Goal: Task Accomplishment & Management: Use online tool/utility

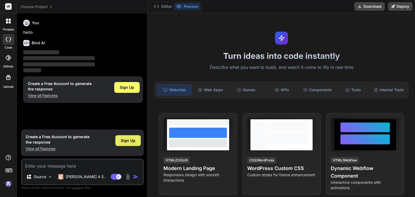
click at [127, 145] on div "Sign Up" at bounding box center [127, 140] width 25 height 11
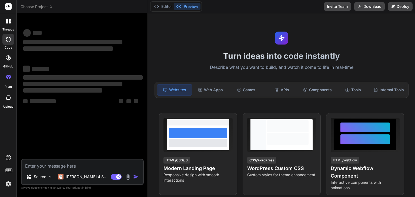
click at [46, 166] on textarea at bounding box center [82, 165] width 121 height 10
type textarea "x"
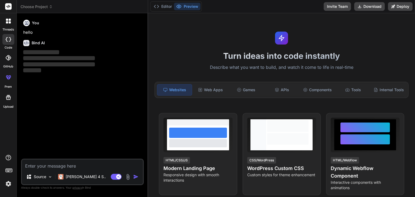
paste textarea "Bonafide Certificate Generator Create a Bonafide Certificate Generator web appl…"
type textarea "Bonafide Certificate Generator Create a Bonafide Certificate Generator web appl…"
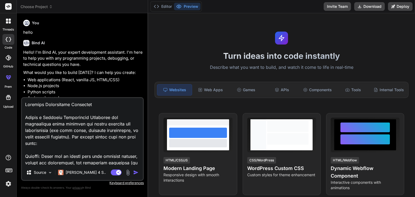
type textarea "x"
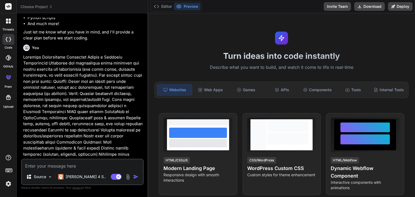
scroll to position [99, 0]
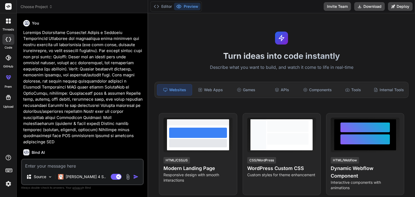
type textarea "x"
click at [9, 183] on img at bounding box center [8, 183] width 9 height 9
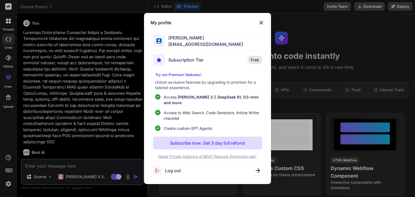
click at [261, 22] on div "My profile sravya patisravya21@gmail.com Subscription Tier Free Try our Premium…" at bounding box center [207, 98] width 127 height 171
click at [259, 25] on img at bounding box center [261, 22] width 6 height 6
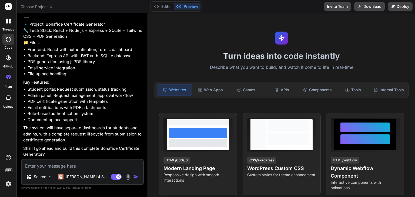
scroll to position [242, 0]
click at [56, 166] on textarea at bounding box center [82, 165] width 121 height 10
type textarea "y"
type textarea "x"
type textarea "ye"
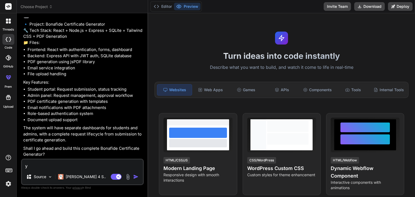
type textarea "x"
type textarea "yes"
type textarea "x"
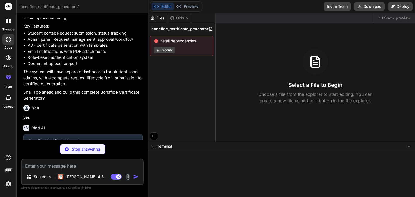
scroll to position [298, 0]
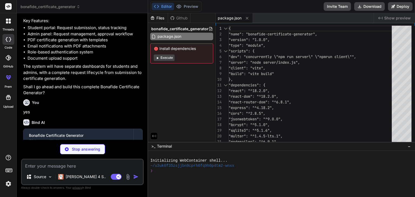
type textarea "x"
type textarea "})"
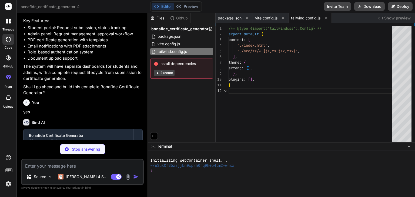
type textarea "x"
type textarea "export default { plugins: { tailwindcss: {}, autoprefixer: {}, }, }"
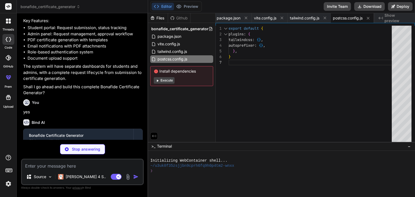
type textarea "x"
type textarea "<script type="module" src="/src/main.jsx"></script> </body> </html>"
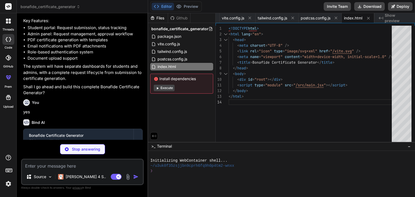
type textarea "x"
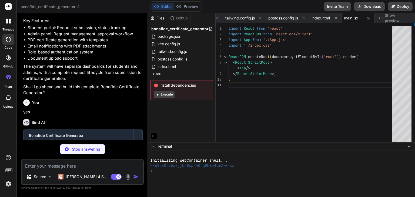
type textarea "x"
type textarea "@tailwind base; @tailwind components; @tailwind utilities; @layer base { body {…"
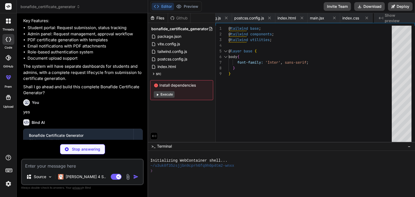
type textarea "x"
type textarea ") } export default App"
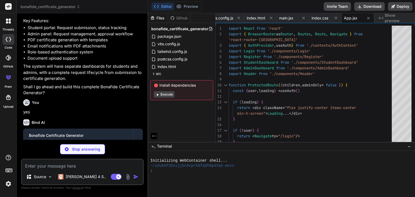
type textarea "x"
type textarea "return ( <AuthContext.Provider value={value}> {children} </AuthContext.Provider…"
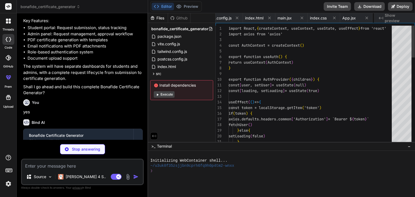
scroll to position [0, 174]
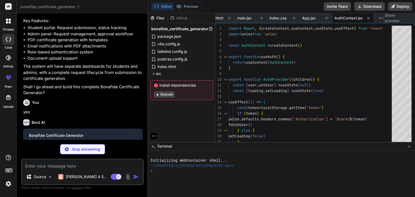
type textarea "x"
type textarea "</div> </div> </div> </header> ) } export default Header"
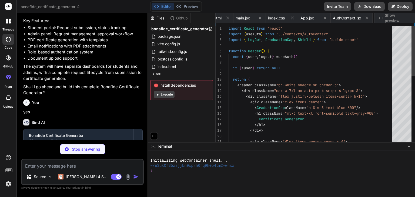
scroll to position [0, 207]
type textarea "x"
type textarea ") } export default Login"
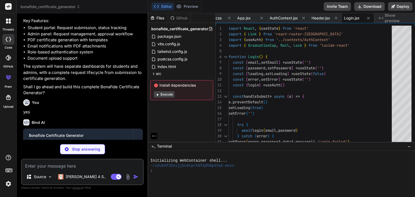
type textarea "x"
type textarea "</div> </div> ) } export default Register"
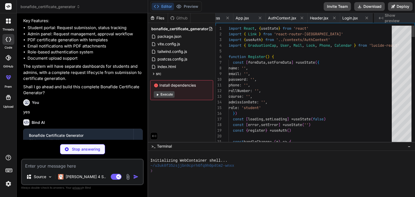
scroll to position [0, 273]
type textarea "x"
type textarea "</div> </div> ) } export default StudentDashboard"
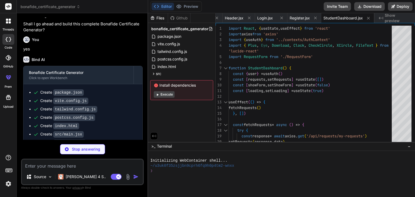
scroll to position [436, 0]
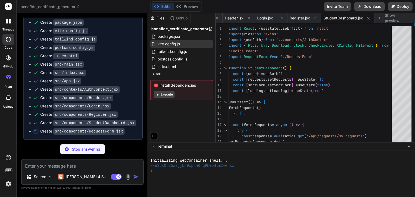
type textarea "x"
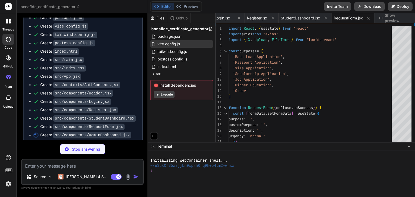
type textarea "x"
type textarea "export default AdminDashboard"
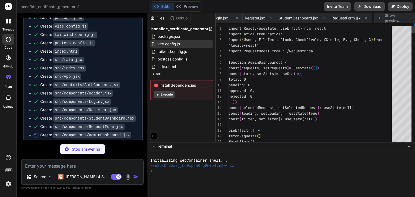
scroll to position [0, 420]
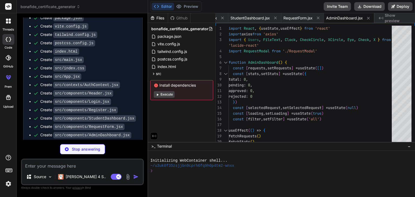
click at [167, 93] on button "Execute" at bounding box center [164, 94] width 21 height 6
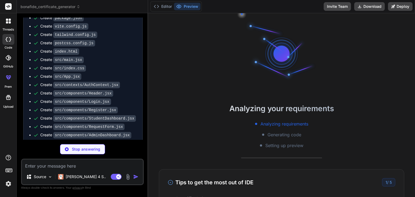
scroll to position [452, 0]
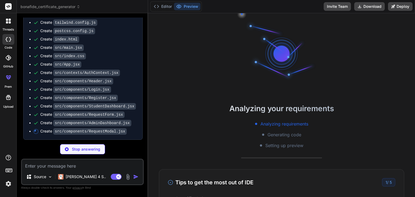
type textarea "x"
type textarea "</div> </div> </div> ) } export default RequestModal"
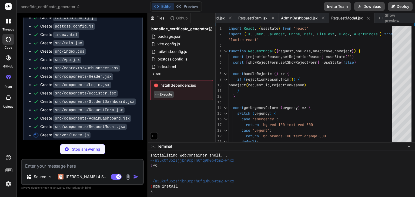
type textarea "x"
type textarea "})"
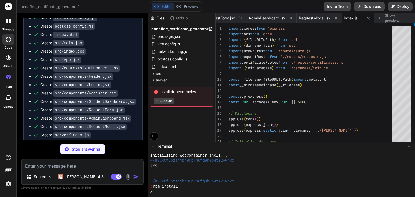
type textarea "x"
type textarea "export function getDatabase() { return db }"
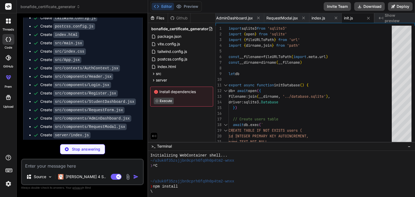
scroll to position [478, 0]
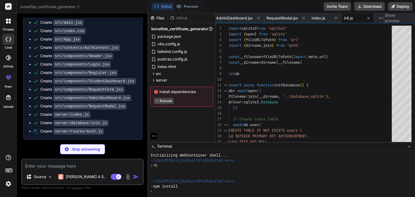
type textarea "x"
type textarea "res.json(userWithoutPassword) } catch (error) { console.error('Profile error:',…"
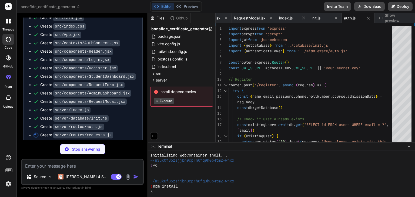
type textarea "x"
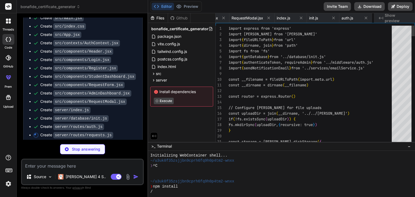
scroll to position [0, 595]
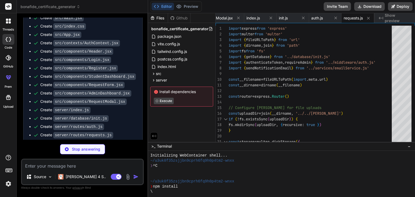
type textarea "x"
type textarea "export default router"
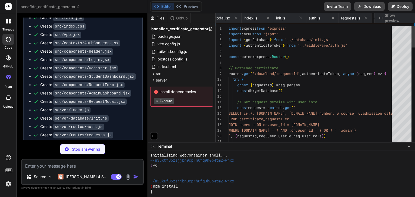
scroll to position [0, 633]
type textarea "x"
type textarea "export function requireAdmin(req, res, next) { if (req.user.role !== 'admin') {…"
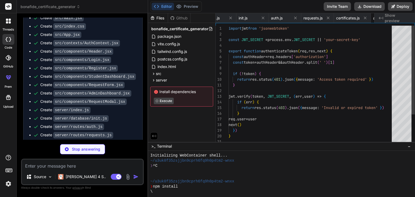
scroll to position [0, 665]
type textarea "x"
type textarea "}"
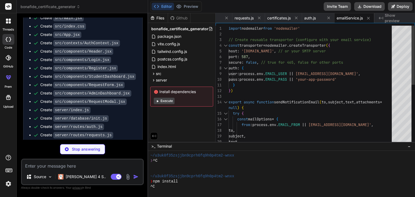
scroll to position [31, 0]
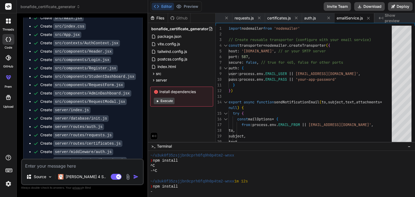
click at [169, 100] on button "Execute" at bounding box center [164, 101] width 21 height 6
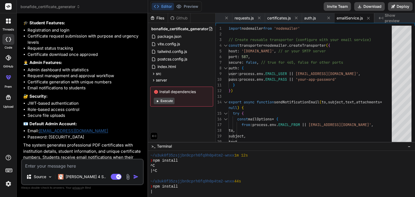
scroll to position [696, 0]
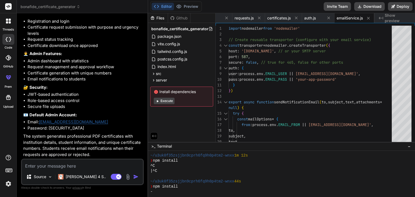
click at [169, 101] on button "Execute" at bounding box center [164, 101] width 21 height 6
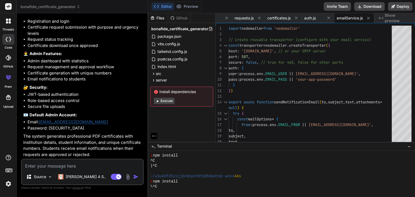
scroll to position [83, 0]
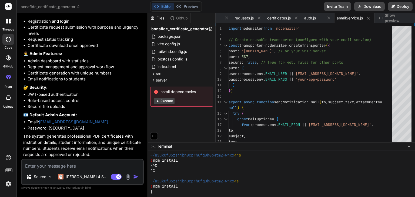
click at [169, 101] on button "Execute" at bounding box center [164, 101] width 21 height 6
click at [159, 7] on icon at bounding box center [156, 6] width 5 height 5
click at [169, 100] on button "Execute" at bounding box center [164, 101] width 21 height 6
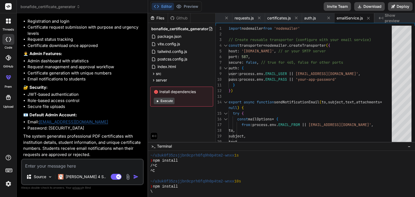
click at [169, 100] on button "Execute" at bounding box center [164, 101] width 21 height 6
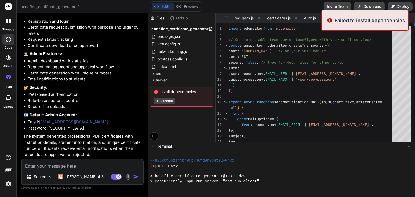
scroll to position [244, 0]
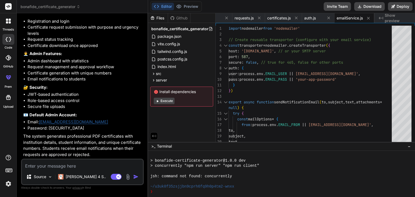
click at [167, 100] on button "Execute" at bounding box center [164, 101] width 21 height 6
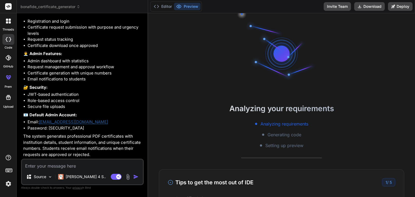
type textarea "x"
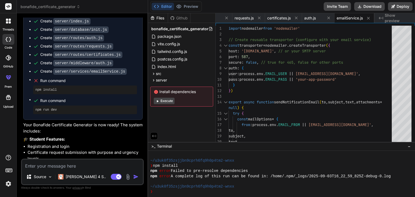
scroll to position [566, 0]
click at [51, 112] on pre "npm run dev" at bounding box center [84, 110] width 99 height 4
click at [161, 193] on div "❯" at bounding box center [278, 191] width 257 height 5
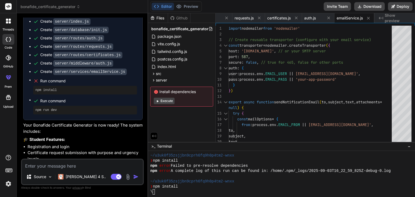
click at [171, 100] on button "Execute" at bounding box center [164, 101] width 21 height 6
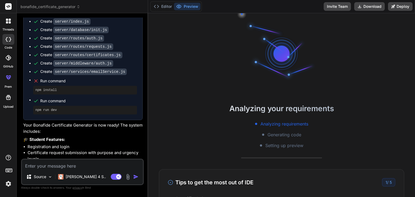
type textarea "x"
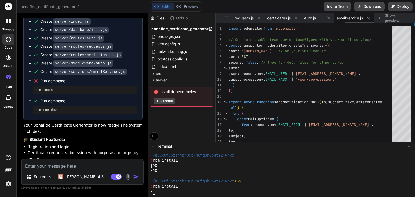
click at [351, 17] on span "emailService.js" at bounding box center [350, 17] width 26 height 5
click at [314, 19] on span "auth.js" at bounding box center [310, 17] width 12 height 5
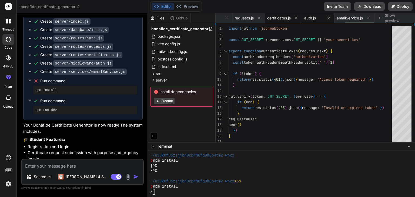
click at [283, 18] on span "certificates.js" at bounding box center [279, 17] width 24 height 5
type textarea "export default router"
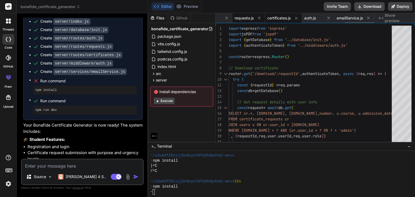
click at [244, 15] on span "requests.js" at bounding box center [244, 17] width 19 height 5
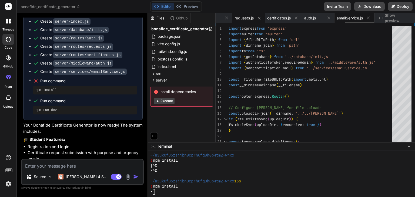
click at [351, 17] on span "emailService.js" at bounding box center [350, 17] width 26 height 5
type textarea "}"
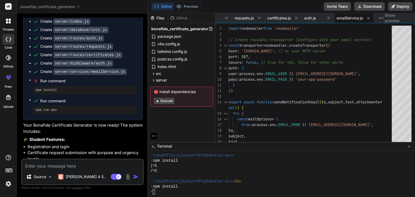
click at [8, 183] on img at bounding box center [8, 183] width 9 height 9
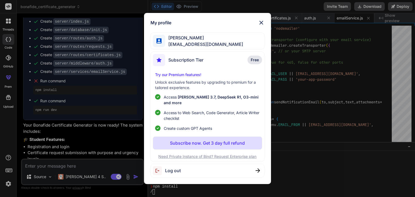
click at [261, 24] on img at bounding box center [261, 22] width 6 height 6
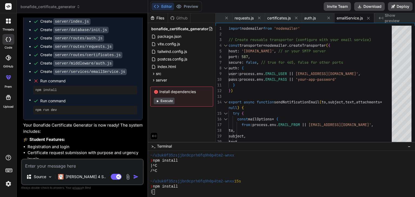
scroll to position [696, 0]
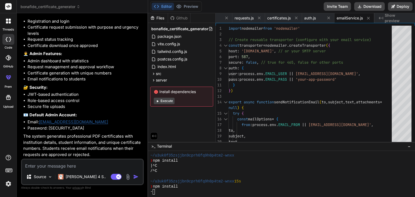
click at [71, 121] on link "admin@college.edu" at bounding box center [73, 121] width 69 height 5
click at [400, 5] on button "Deploy" at bounding box center [400, 6] width 25 height 9
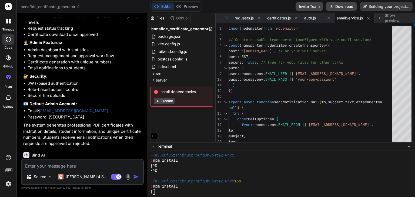
scroll to position [743, 0]
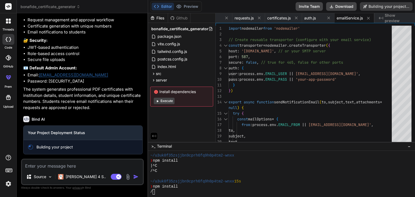
type textarea "x"
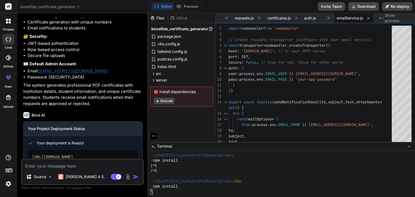
scroll to position [775, 0]
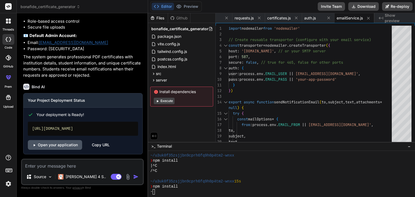
click at [55, 144] on link "Open your application" at bounding box center [55, 145] width 54 height 10
click at [42, 166] on textarea at bounding box center [82, 165] width 121 height 10
type textarea "a"
type textarea "x"
type textarea "ad"
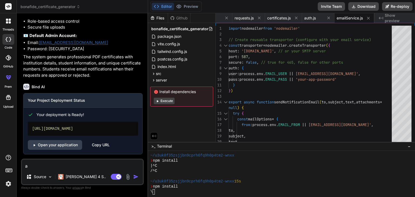
type textarea "x"
type textarea "add"
type textarea "x"
type textarea "add"
type textarea "x"
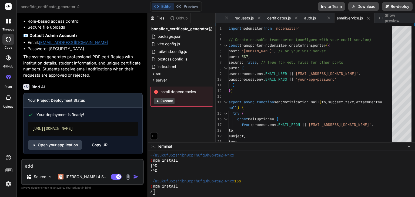
type textarea "add s"
type textarea "x"
type textarea "add st"
type textarea "x"
type textarea "add stu"
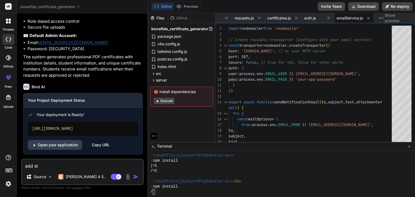
type textarea "x"
type textarea "add stud"
type textarea "x"
type textarea "add stude"
type textarea "x"
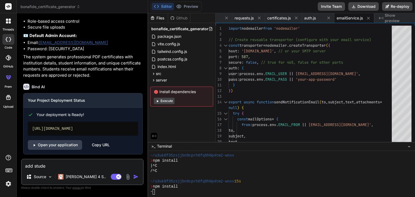
type textarea "add studen"
type textarea "x"
type textarea "add student"
type textarea "x"
type textarea "add student"
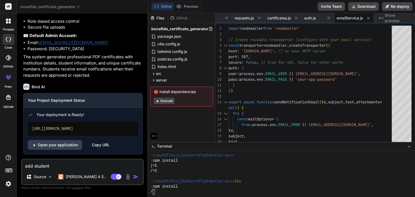
type textarea "x"
type textarea "add student a"
type textarea "x"
type textarea "add student an"
type textarea "x"
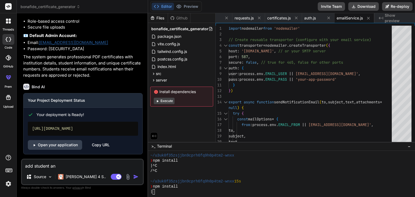
type textarea "add student and"
type textarea "x"
type textarea "add student and"
type textarea "x"
type textarea "add student and a"
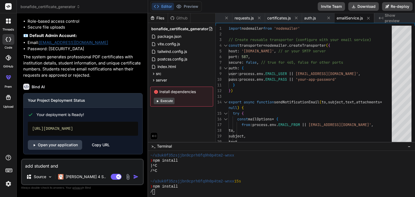
type textarea "x"
type textarea "add student and ad"
type textarea "x"
type textarea "add student and adm"
type textarea "x"
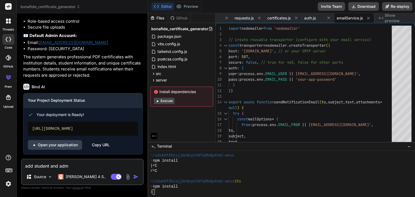
type textarea "add student and admi"
type textarea "x"
type textarea "add student and admin"
type textarea "x"
type textarea "add student and admin"
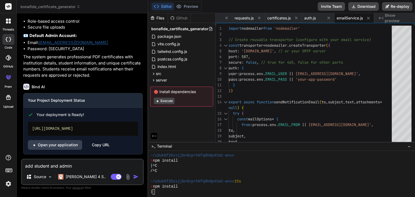
type textarea "x"
type textarea "add student and admin l"
type textarea "x"
type textarea "add student and admin lo"
type textarea "x"
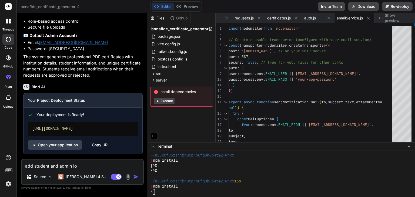
type textarea "add student and admin l"
type textarea "x"
type textarea "add student and admin"
type textarea "x"
type textarea "add student and admin s"
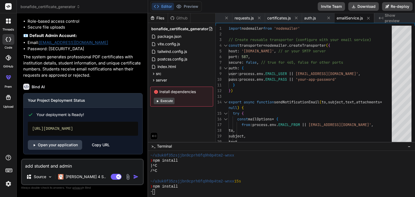
type textarea "x"
type textarea "add student and admin si"
type textarea "x"
type textarea "add student and admin sig"
type textarea "x"
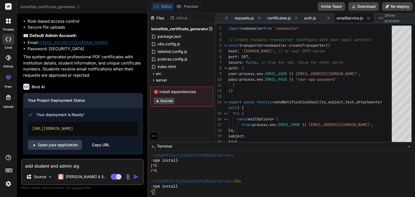
type textarea "add student and admin sign"
type textarea "x"
type textarea "add student and admin sig"
type textarea "x"
type textarea "add student and admin si"
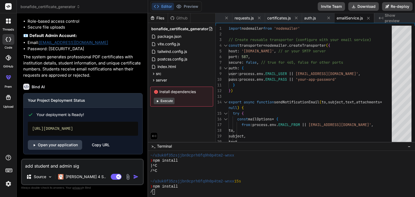
type textarea "x"
type textarea "add student and admin s"
type textarea "x"
type textarea "add student and admin"
type textarea "x"
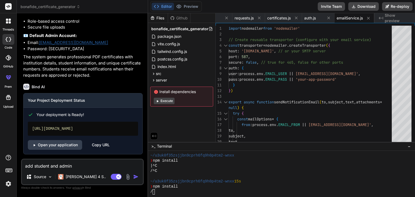
type textarea "add student and admin i"
type textarea "x"
type textarea "add student and admin in"
type textarea "x"
type textarea "add student and admin in"
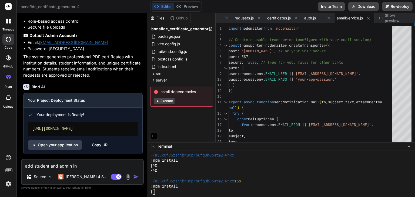
type textarea "x"
type textarea "add student and admin in s"
type textarea "x"
type textarea "add student and admin in si"
type textarea "x"
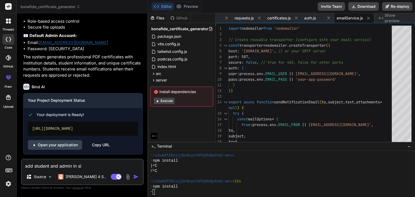
type textarea "add student and admin in sig"
type textarea "x"
type textarea "add student and admin in sign"
type textarea "x"
type textarea "add student and admin in signu"
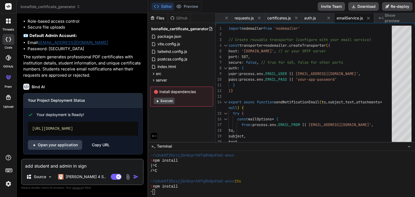
type textarea "x"
type textarea "add student and admin in signup"
type textarea "x"
type textarea "add student and admin in signup"
type textarea "x"
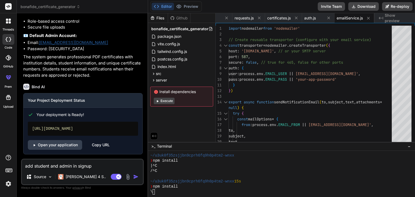
type textarea "add student and admin in signup p"
type textarea "x"
type textarea "add student and admin in signup pa"
type textarea "x"
type textarea "add student and admin in signup pag"
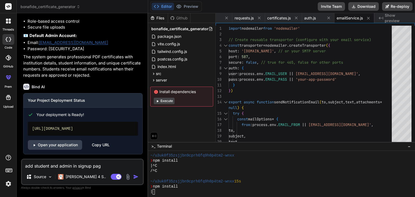
type textarea "x"
type textarea "add student and admin in signup page"
type textarea "x"
type textarea "add student and admin in signup page"
type textarea "x"
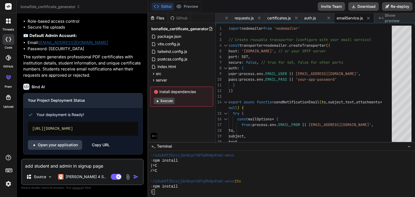
type textarea "add student and admin in signup page c"
type textarea "x"
type textarea "add student and admin in signup page co"
type textarea "x"
type textarea "add student and admin in signup page cou"
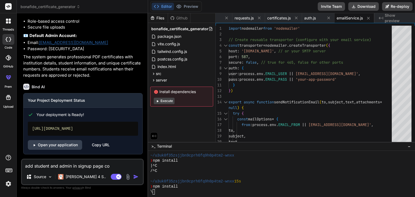
type textarea "x"
type textarea "add student and admin in signup page cour"
type textarea "x"
type textarea "add student and admin in signup page cours"
type textarea "x"
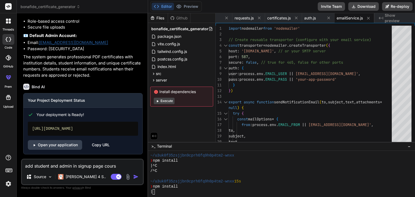
type textarea "add student and admin in signup page course"
type textarea "x"
click at [103, 165] on textarea "add student and admin in signup page course" at bounding box center [82, 165] width 121 height 10
type textarea "add student and admin in signup page course"
type textarea "x"
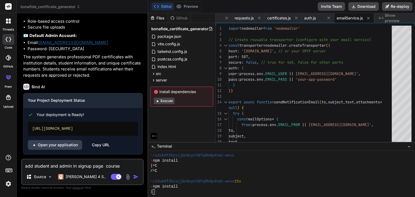
type textarea "add student and admin in signup page a course"
type textarea "x"
type textarea "add student and admin in signup page an course"
type textarea "x"
type textarea "add student and admin in signup page and course"
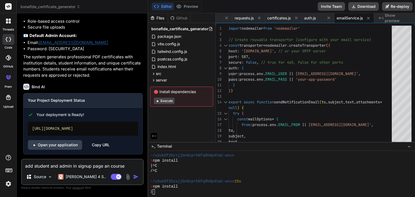
type textarea "x"
type textarea "add student and admin in signup page and course"
type textarea "x"
type textarea "add student and admin in signup page and f course"
type textarea "x"
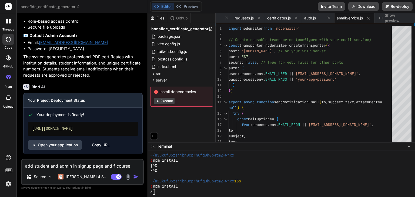
type textarea "add student and admin in signup page and fo course"
type textarea "x"
type textarea "add student and admin in signup page and for course"
type textarea "x"
type textarea "add student and admin in signup page and for course"
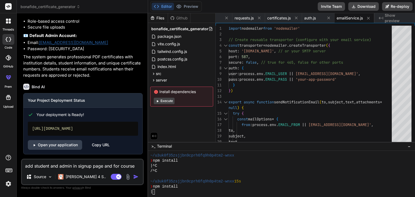
type textarea "x"
type textarea "add student and admin in signup page and for s course"
type textarea "x"
type textarea "add student and admin in signup page and for st course"
type textarea "x"
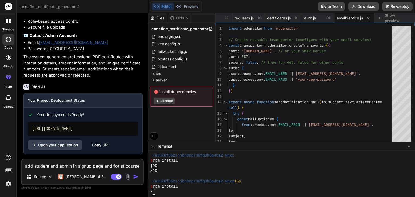
type textarea "add student and admin in signup page and for stu course"
type textarea "x"
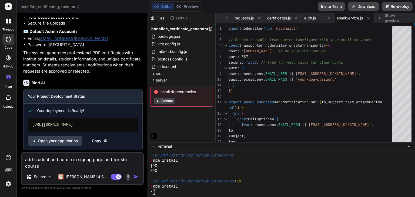
type textarea "add student and admin in signup page and for stud course"
type textarea "x"
type textarea "add student and admin in signup page and for stude course"
type textarea "x"
type textarea "add student and admin in signup page and for studen course"
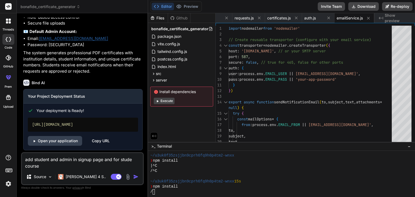
type textarea "x"
click at [46, 168] on textarea "add student and admin in signup page and for student course" at bounding box center [82, 161] width 121 height 16
click at [139, 160] on textarea "add student and admin in signup page and for student course" at bounding box center [82, 161] width 121 height 16
click at [47, 167] on textarea "add student and admin in signup page and for student in course" at bounding box center [82, 161] width 121 height 16
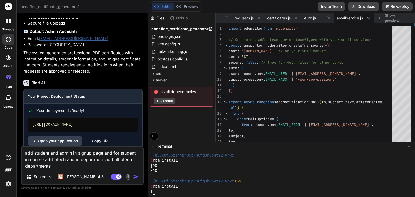
click at [135, 178] on img "button" at bounding box center [135, 176] width 5 height 5
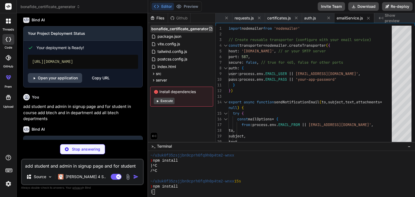
scroll to position [844, 0]
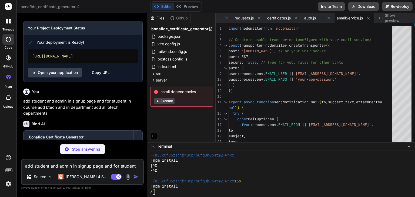
click at [183, 21] on div "Files Github" at bounding box center [169, 18] width 42 height 10
click at [181, 18] on div "Github" at bounding box center [179, 17] width 22 height 5
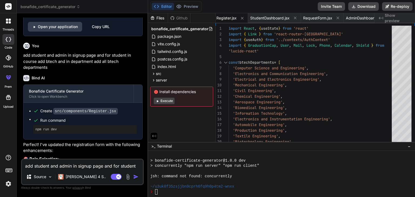
scroll to position [892, 0]
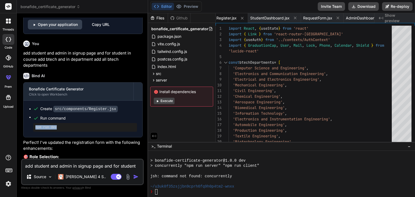
drag, startPoint x: 66, startPoint y: 131, endPoint x: 31, endPoint y: 132, distance: 35.7
click at [31, 132] on ul "Create src/components/Register.jsx Run command npm run dev" at bounding box center [83, 119] width 108 height 26
copy pre "npm run dev"
click at [31, 132] on ul "Create src/components/Register.jsx Run command npm run dev" at bounding box center [83, 119] width 108 height 26
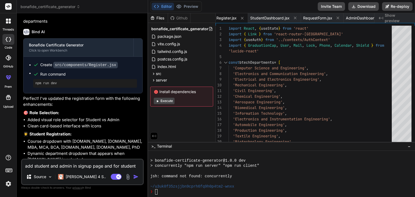
scroll to position [936, 0]
click at [162, 192] on div "❯" at bounding box center [278, 191] width 257 height 5
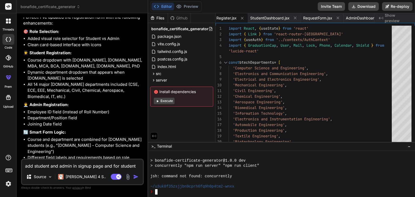
scroll to position [1051, 0]
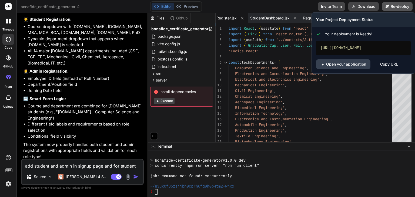
click at [403, 4] on button "Re-deploy" at bounding box center [397, 6] width 31 height 9
click at [349, 69] on link "Open your application" at bounding box center [343, 64] width 54 height 10
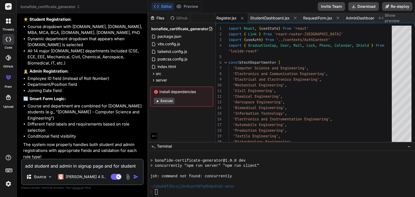
click at [162, 100] on button "Execute" at bounding box center [164, 101] width 21 height 6
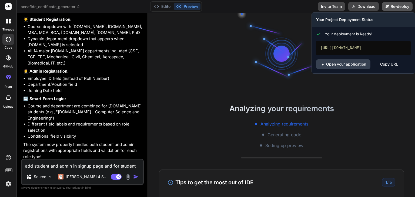
click at [395, 6] on button "Re-deploy" at bounding box center [397, 6] width 31 height 9
click at [351, 68] on link "Open your application" at bounding box center [343, 64] width 54 height 10
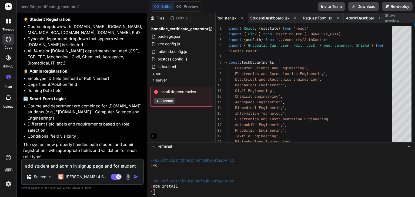
click at [45, 169] on div "add student and admin in signup page and for student in course add btech and in…" at bounding box center [82, 172] width 123 height 26
click at [50, 166] on textarea "add student and admin in signup page and for student in course add btech and in…" at bounding box center [82, 165] width 121 height 10
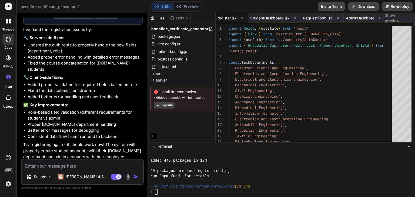
scroll to position [560, 0]
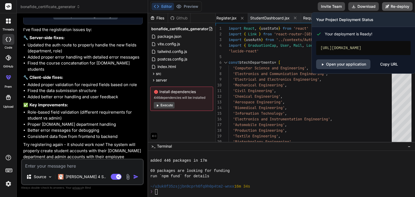
click at [402, 8] on button "Re-deploy" at bounding box center [397, 6] width 31 height 9
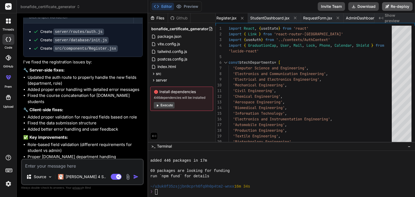
scroll to position [1284, 0]
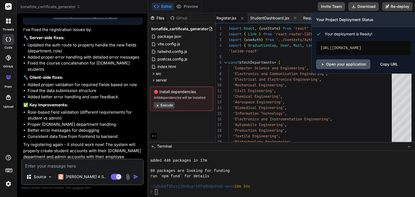
click at [354, 67] on link "Open your application" at bounding box center [343, 64] width 54 height 10
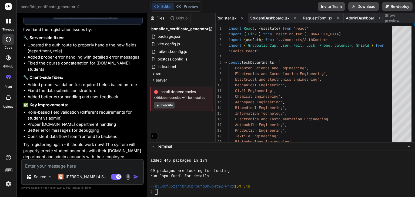
click at [31, 168] on textarea at bounding box center [82, 165] width 121 height 10
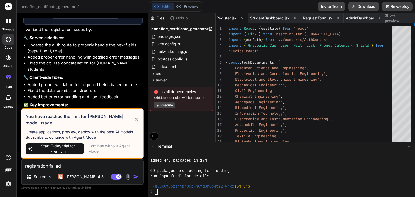
click at [135, 177] on img "button" at bounding box center [135, 176] width 5 height 5
click at [61, 154] on span "Start 7-day trial for Premium" at bounding box center [58, 149] width 48 height 11
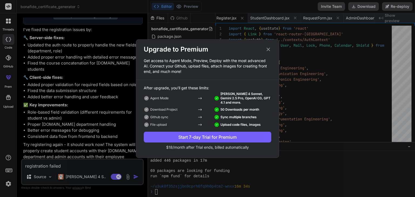
click at [172, 136] on div "Start 7-day Trial for Premium" at bounding box center [208, 137] width 128 height 6
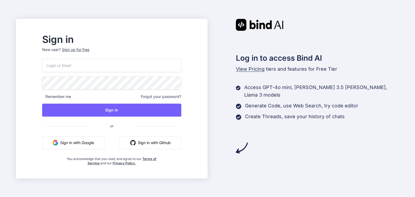
click at [101, 146] on button "Sign in with Google" at bounding box center [73, 143] width 62 height 13
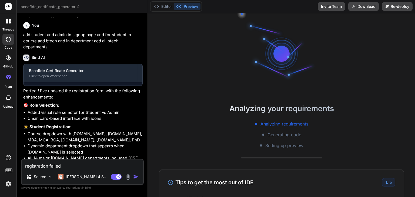
scroll to position [837, 0]
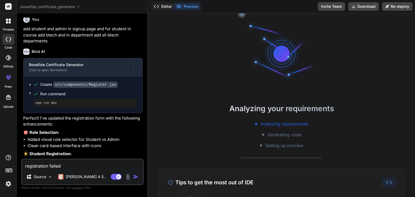
click at [163, 8] on button "Editor" at bounding box center [163, 7] width 22 height 8
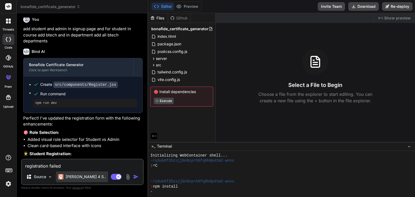
click at [78, 179] on p "Claude 4 S.." at bounding box center [86, 176] width 40 height 5
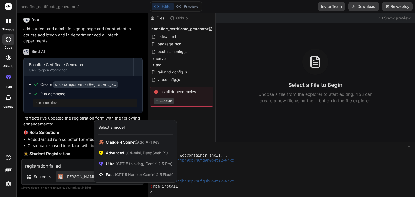
click at [78, 179] on div at bounding box center [207, 98] width 415 height 197
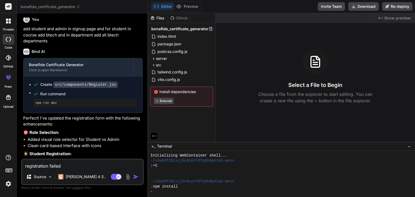
click at [137, 177] on img "button" at bounding box center [135, 176] width 5 height 5
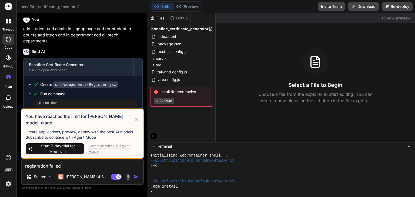
click at [108, 147] on div "Continue without Agent Mode" at bounding box center [113, 149] width 51 height 11
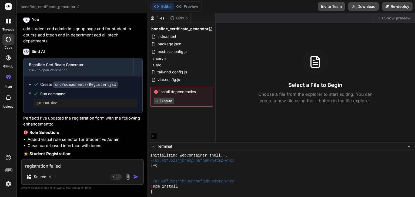
click at [137, 178] on img "button" at bounding box center [135, 176] width 5 height 5
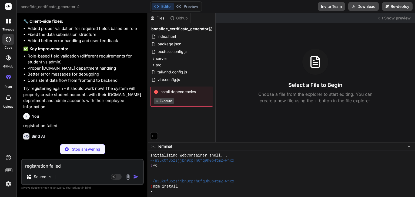
scroll to position [78, 0]
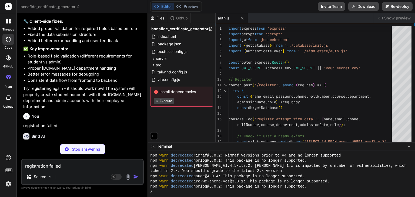
type textarea "x"
type textarea "export function getDatabase() { return db }"
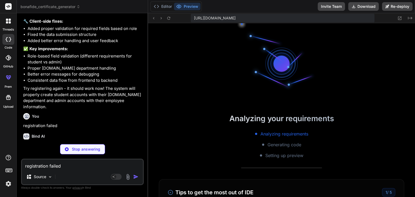
scroll to position [285, 0]
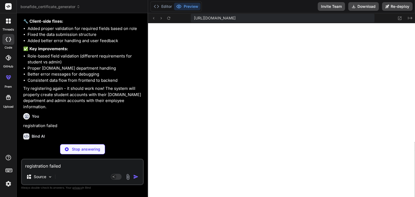
type textarea "x"
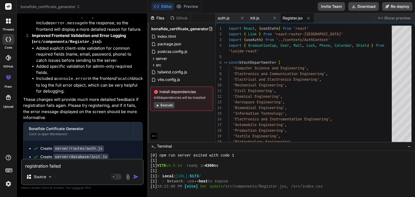
scroll to position [1453, 0]
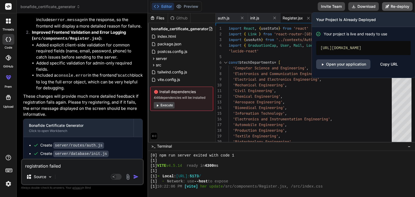
click at [390, 6] on button "Re-deploy" at bounding box center [397, 6] width 31 height 9
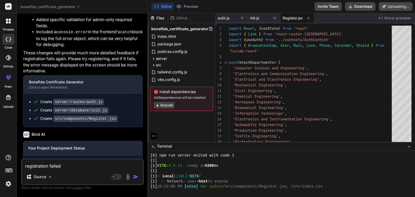
scroll to position [1500, 0]
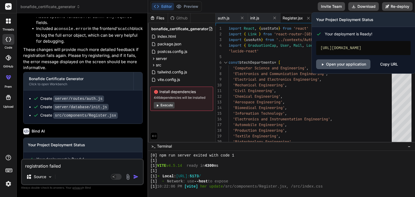
click at [358, 69] on link "Open your application" at bounding box center [343, 64] width 54 height 10
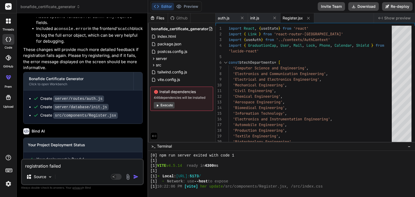
click at [169, 103] on button "Execute" at bounding box center [164, 105] width 21 height 6
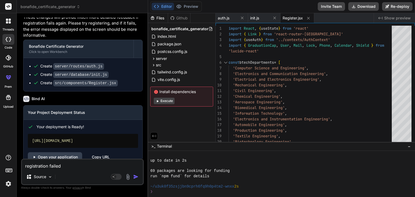
scroll to position [363, 0]
type textarea "x"
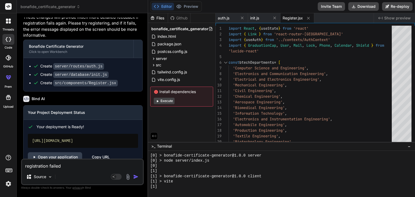
scroll to position [508, 0]
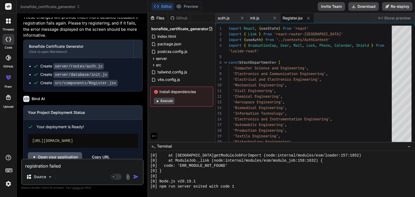
click at [65, 152] on link "Open your application" at bounding box center [55, 157] width 54 height 10
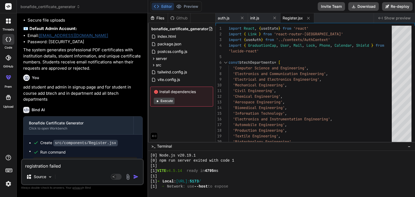
scroll to position [767, 0]
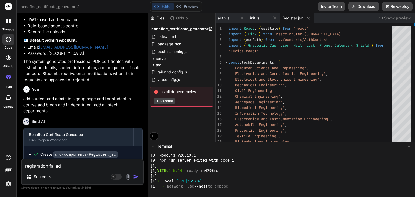
click at [7, 58] on icon at bounding box center [8, 57] width 5 height 5
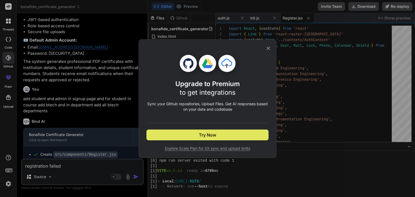
click at [163, 132] on button "Try Now" at bounding box center [208, 135] width 122 height 11
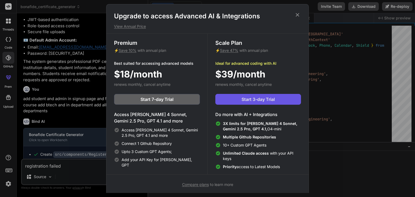
click at [271, 102] on span "Start 3-day Trial" at bounding box center [258, 99] width 33 height 6
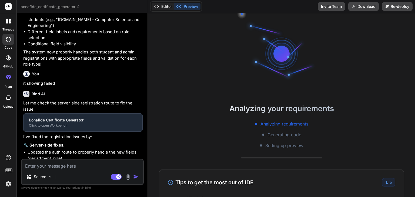
scroll to position [5, 0]
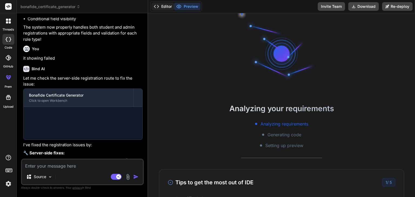
type textarea "x"
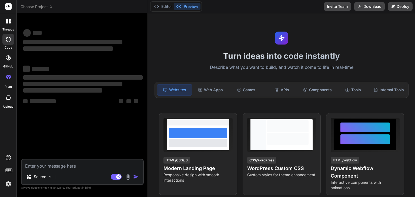
type textarea "x"
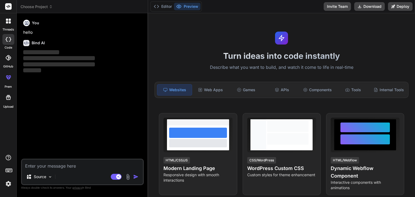
type textarea "x"
click at [221, 89] on div "Web Apps" at bounding box center [210, 89] width 35 height 11
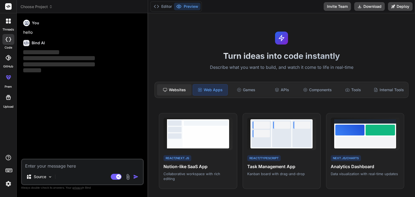
click at [176, 88] on div "Websites" at bounding box center [174, 89] width 35 height 11
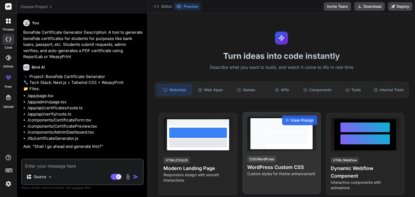
type textarea "x"
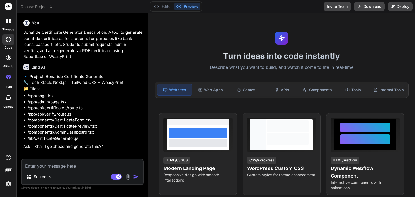
type textarea "y"
type textarea "x"
type textarea "ye"
type textarea "x"
type textarea "yes"
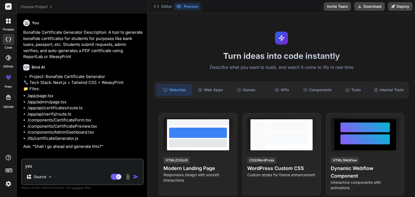
type textarea "x"
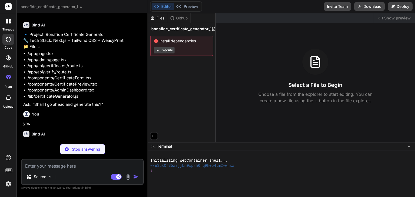
scroll to position [48, 0]
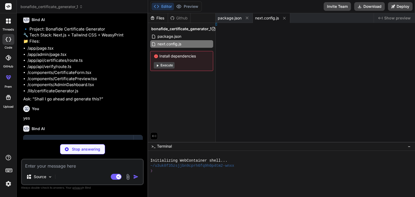
type textarea "x"
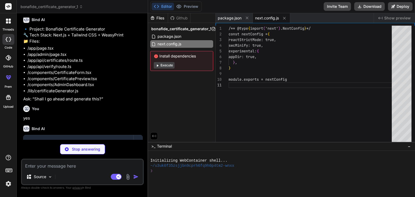
type textarea "x"
type textarea "}"
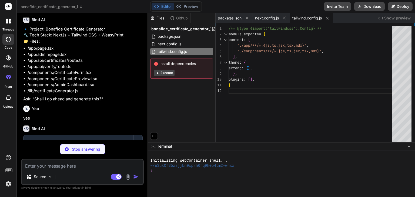
type textarea "x"
type textarea ") }"
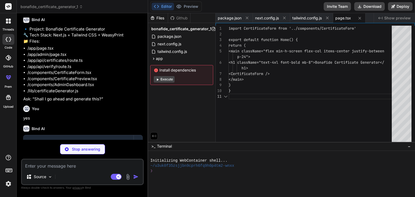
type textarea "x"
type textarea "}"
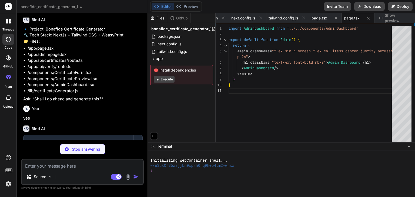
type textarea "x"
type textarea "return NextResponse.json({ certificate }) }"
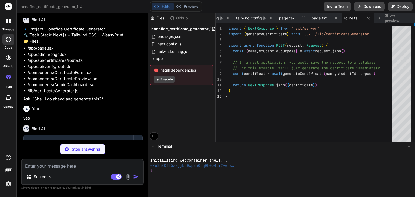
type textarea "x"
type textarea "} else { return NextResponse.json({ verified: false }) } }"
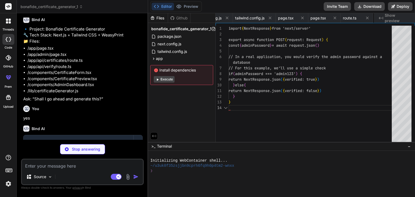
scroll to position [0, 90]
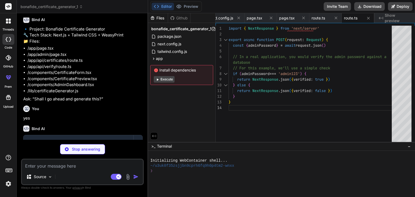
type textarea "x"
type textarea "</a> </div> )} </div> ) }"
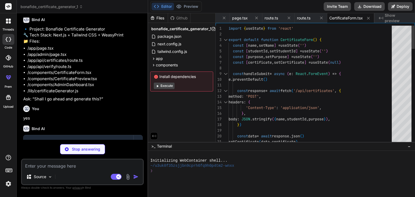
type textarea "x"
type textarea "<p><strong>Name:</strong> {name}</p> <p><strong>Student ID:</strong> {studentId…"
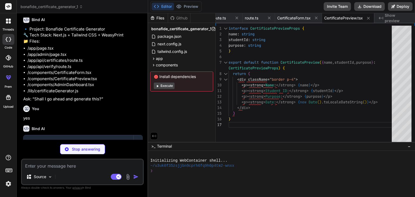
type textarea "x"
type textarea "</div> )} </div> ) }"
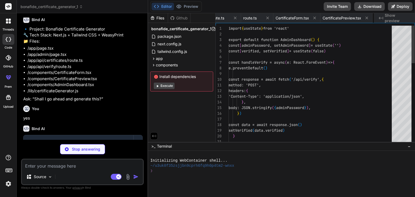
scroll to position [0, 240]
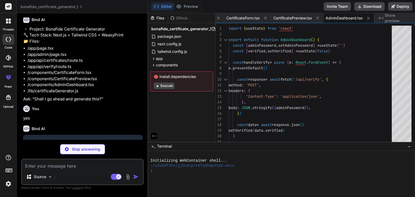
type textarea "x"
type textarea "` const pdf = await weasyprint.HTML(html).to_pdf() return pdf }"
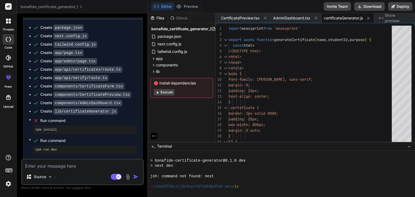
scroll to position [104, 0]
click at [171, 94] on button "Execute" at bounding box center [164, 92] width 21 height 6
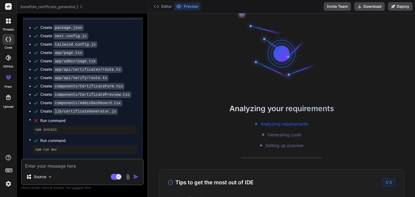
scroll to position [130, 0]
click at [164, 8] on button "Editor" at bounding box center [163, 7] width 22 height 8
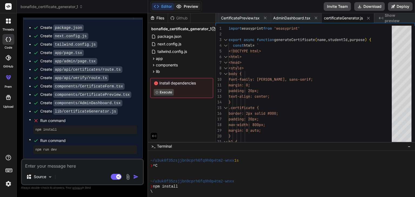
click at [185, 8] on button "Preview" at bounding box center [187, 7] width 26 height 8
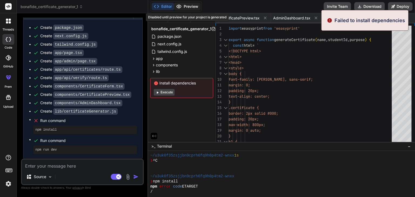
scroll to position [166, 0]
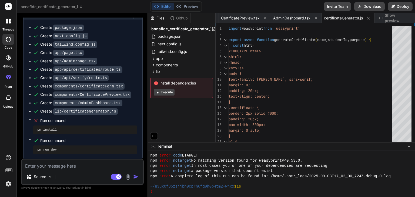
click at [167, 7] on button "Editor" at bounding box center [163, 7] width 22 height 8
click at [159, 92] on icon at bounding box center [157, 93] width 4 height 4
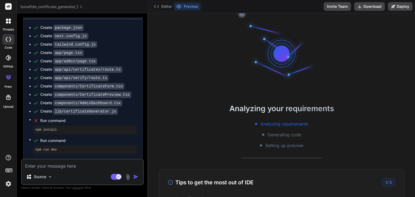
scroll to position [192, 0]
type textarea "x"
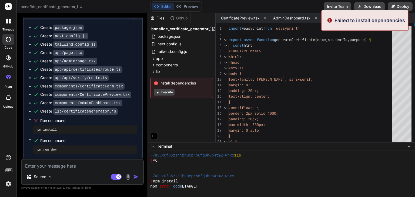
scroll to position [228, 0]
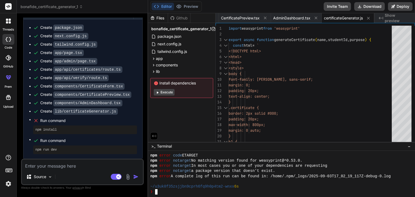
click at [156, 190] on textarea "Terminal input" at bounding box center [156, 191] width 2 height 5
click at [171, 92] on button "Execute" at bounding box center [164, 92] width 21 height 6
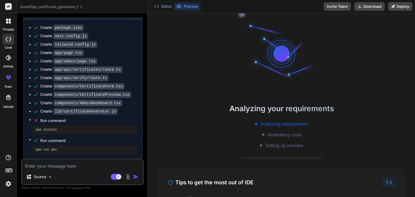
scroll to position [295, 0]
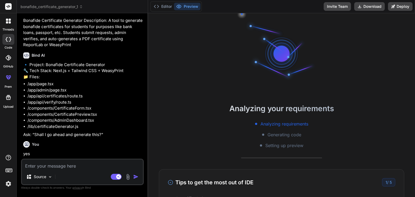
type textarea "x"
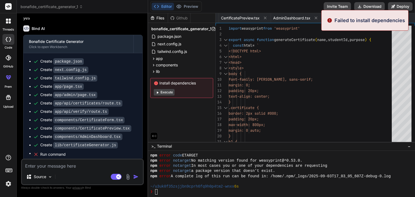
scroll to position [182, 0]
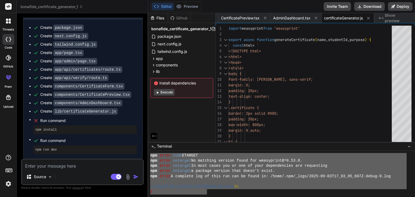
drag, startPoint x: 151, startPoint y: 155, endPoint x: 208, endPoint y: 192, distance: 67.6
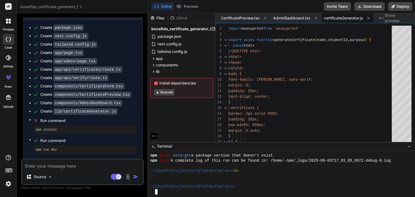
scroll to position [347, 0]
click at [61, 168] on textarea at bounding box center [82, 165] width 121 height 10
paste textarea "Bonafide Certificate Generator Description: A tool to generate bonafide certifi…"
type textarea "Bonafide Certificate Generator Description: A tool to generate bonafide certifi…"
type textarea "x"
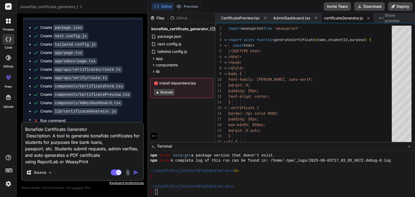
drag, startPoint x: 24, startPoint y: 129, endPoint x: 109, endPoint y: 170, distance: 95.3
click at [109, 170] on div "Bonafide Certificate Generator Description: A tool to generate bonafide certifi…" at bounding box center [82, 151] width 123 height 59
type textarea "x"
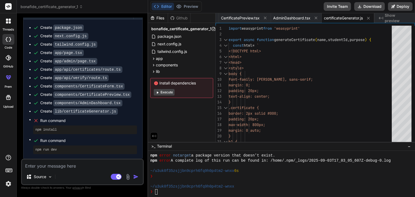
type textarea "n"
type textarea "x"
type textarea "np"
type textarea "x"
type textarea "npm"
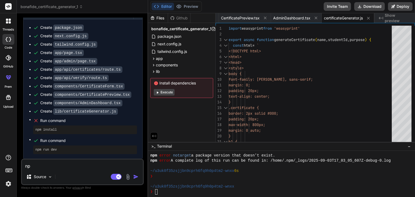
type textarea "x"
type textarea "npm"
type textarea "x"
type textarea "npm e"
type textarea "x"
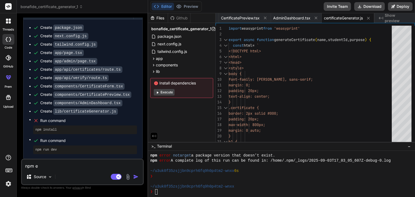
type textarea "npm er"
type textarea "x"
type textarea "npm err"
type textarea "x"
type textarea "npm erro"
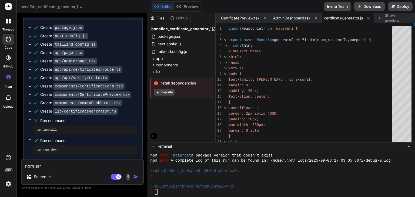
type textarea "x"
type textarea "npm error"
type textarea "x"
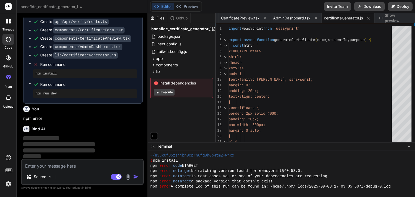
scroll to position [317, 0]
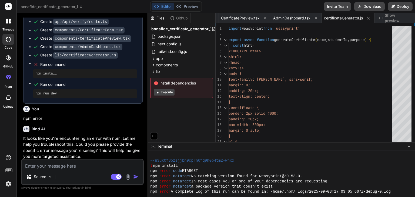
type textarea "x"
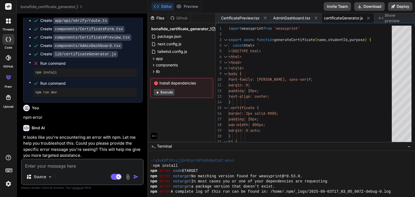
click at [69, 165] on textarea at bounding box center [82, 165] width 121 height 10
drag, startPoint x: 183, startPoint y: 171, endPoint x: 205, endPoint y: 171, distance: 22.2
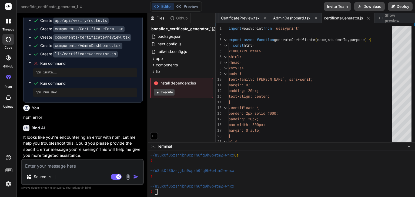
click at [55, 164] on textarea at bounding box center [82, 165] width 121 height 10
paste textarea "Bonafide Certificate Generator Description: A tool to generate bonafide certifi…"
type textarea "Bonafide Certificate Generator Description: A tool to generate bonafide certifi…"
type textarea "x"
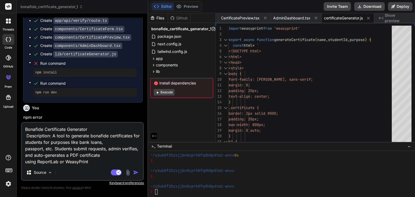
drag, startPoint x: 26, startPoint y: 129, endPoint x: 96, endPoint y: 167, distance: 79.8
click at [96, 167] on div "Bonafide Certificate Generator Description: A tool to generate bonafide certifi…" at bounding box center [82, 151] width 123 height 59
type textarea "x"
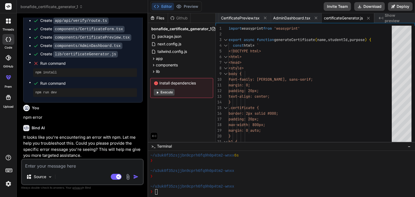
type textarea "n"
type textarea "x"
type textarea "np"
type textarea "x"
type textarea "npm"
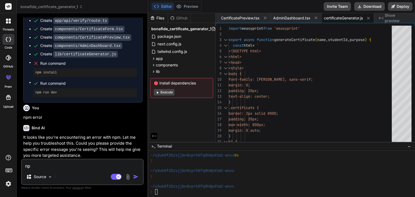
type textarea "x"
type textarea "npm"
type textarea "x"
type textarea "npm i"
type textarea "x"
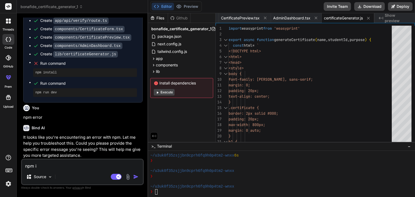
type textarea "npm in"
type textarea "x"
type textarea "npm ins"
type textarea "x"
type textarea "npm inst"
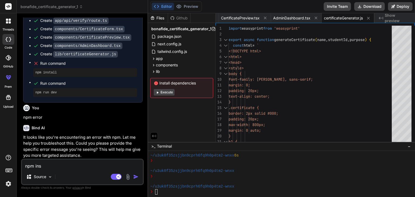
type textarea "x"
type textarea "npm insta"
type textarea "x"
type textarea "npm instal"
type textarea "x"
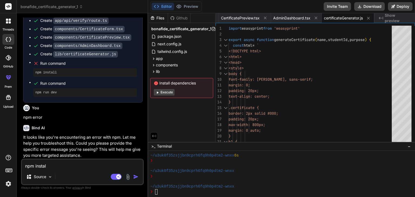
type textarea "npm install"
type textarea "x"
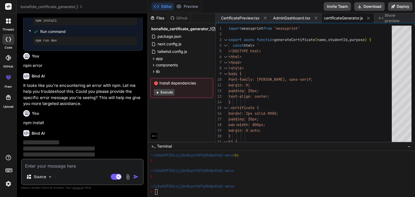
scroll to position [295, 0]
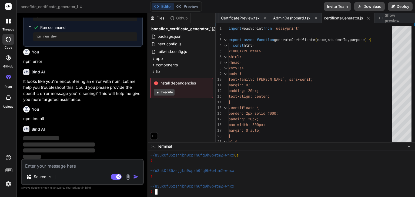
click at [157, 192] on div "❯" at bounding box center [278, 191] width 257 height 5
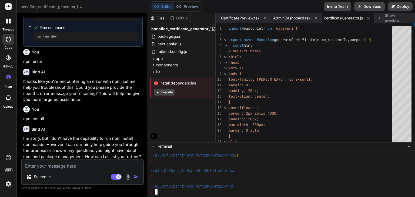
type textarea "x"
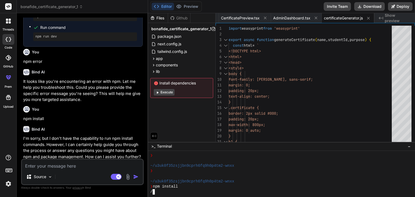
scroll to position [404, 0]
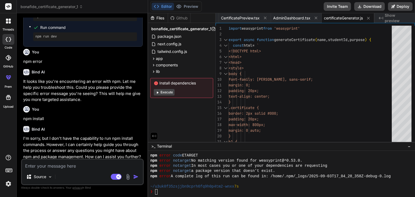
click at [70, 165] on textarea at bounding box center [82, 165] width 121 height 10
type textarea "e"
type textarea "x"
type textarea "er"
type textarea "x"
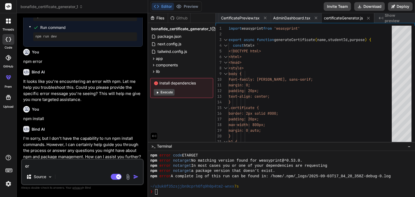
type textarea "ero"
type textarea "x"
type textarea "er"
type textarea "x"
type textarea "err"
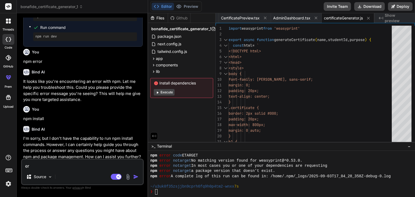
type textarea "x"
type textarea "erro"
type textarea "x"
type textarea "error"
type textarea "x"
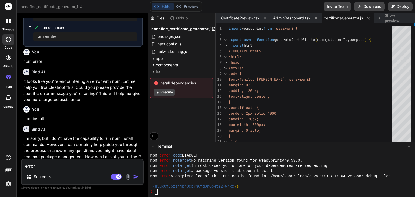
type textarea "error"
type textarea "x"
type textarea "error E"
type textarea "x"
type textarea "error ET"
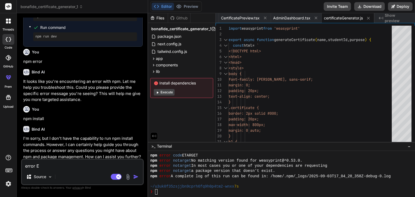
type textarea "x"
type textarea "error ETA"
type textarea "x"
type textarea "error ETAR"
type textarea "x"
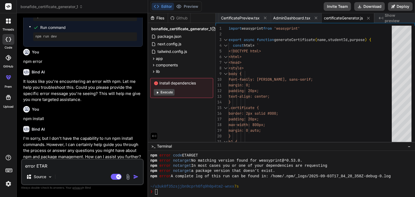
type textarea "error ETARG"
type textarea "x"
type textarea "error ETARGE"
type textarea "x"
type textarea "error ETARGET"
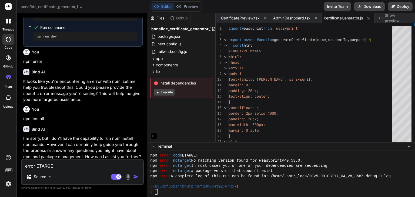
type textarea "x"
type textarea "error ETARGET"
type textarea "x"
type textarea "error ETARGET n"
type textarea "x"
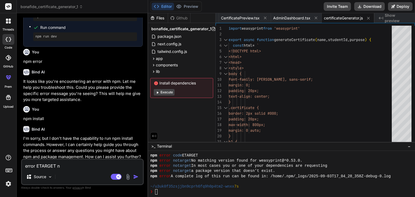
type textarea "error ETARGET no"
type textarea "x"
type textarea "error ETARGET not"
type textarea "x"
type textarea "error ETARGET nota"
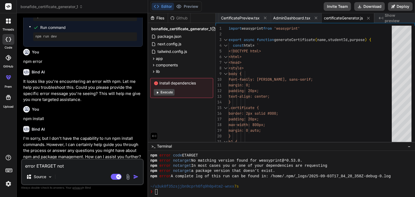
type textarea "x"
type textarea "error ETARGET notar"
type textarea "x"
type textarea "error ETARGET notarg"
type textarea "x"
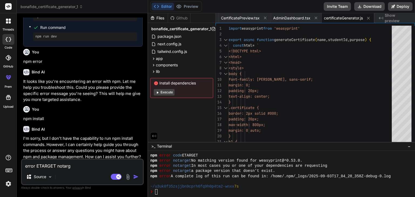
type textarea "error ETARGET notarge"
type textarea "x"
type textarea "error ETARGET notargen"
type textarea "x"
type textarea "error ETARGET notargent"
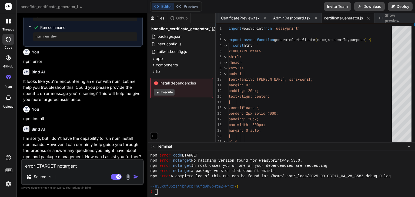
type textarea "x"
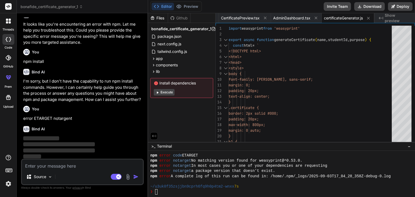
scroll to position [352, 0]
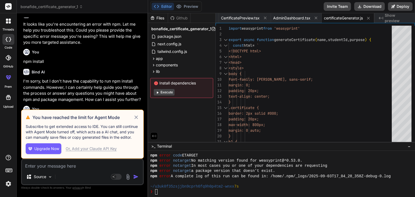
click at [103, 150] on div "Or, Add your Claude API Key" at bounding box center [91, 148] width 51 height 5
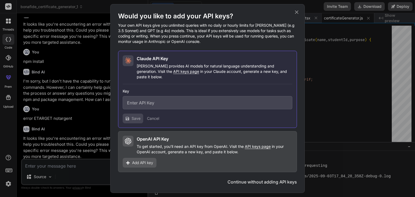
click at [297, 14] on icon at bounding box center [297, 12] width 6 height 6
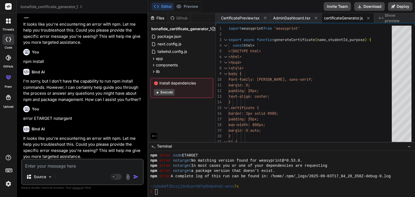
click at [10, 102] on div at bounding box center [8, 97] width 13 height 13
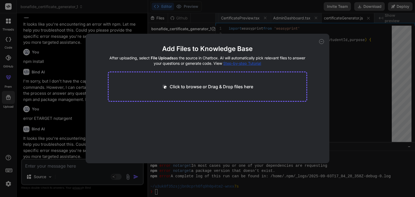
click at [204, 85] on p "Click to browse or Drag & Drop files here" at bounding box center [212, 87] width 84 height 6
click at [320, 42] on icon at bounding box center [321, 41] width 5 height 5
type textarea "x"
